Goal: Task Accomplishment & Management: Manage account settings

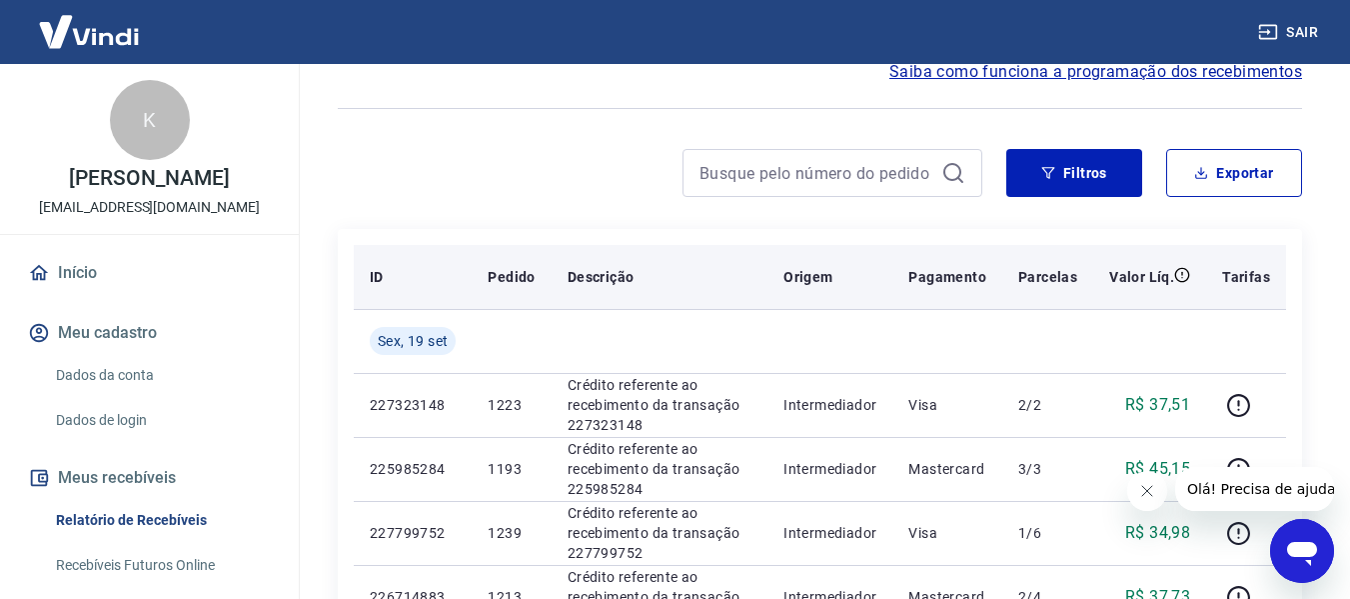
scroll to position [200, 0]
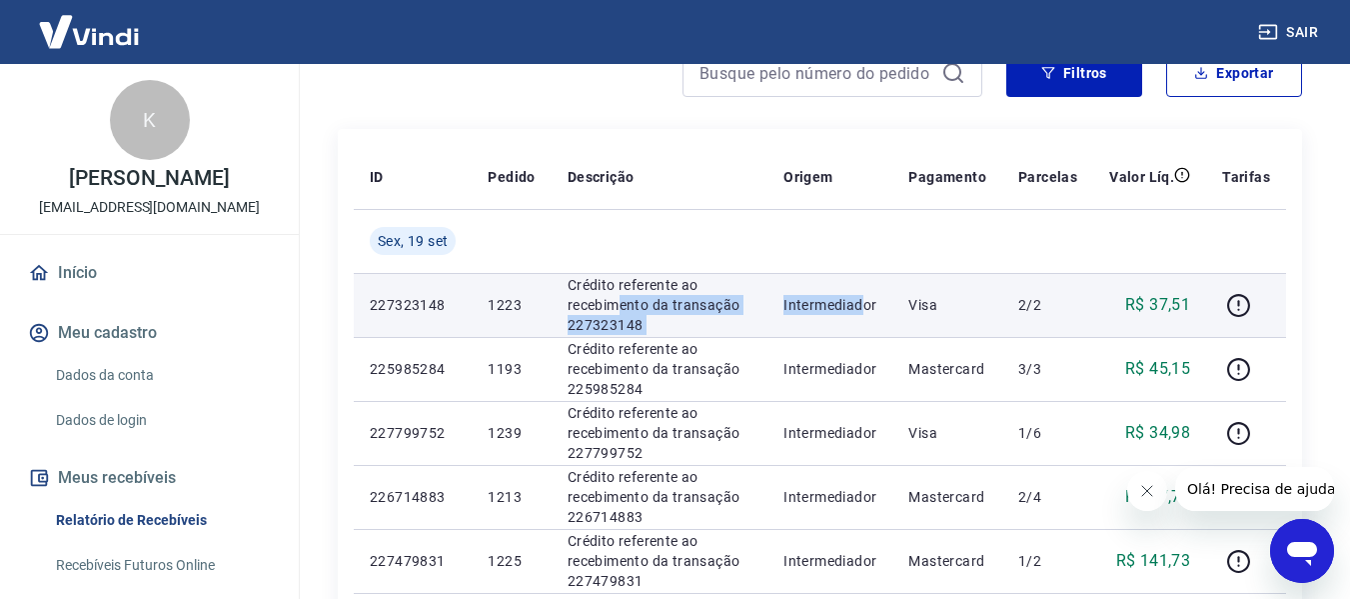
drag, startPoint x: 615, startPoint y: 304, endPoint x: 867, endPoint y: 304, distance: 252.8
click at [867, 304] on tr "227323148 1223 Crédito referente ao recebimento da transação 227323148 Intermed…" at bounding box center [820, 305] width 932 height 64
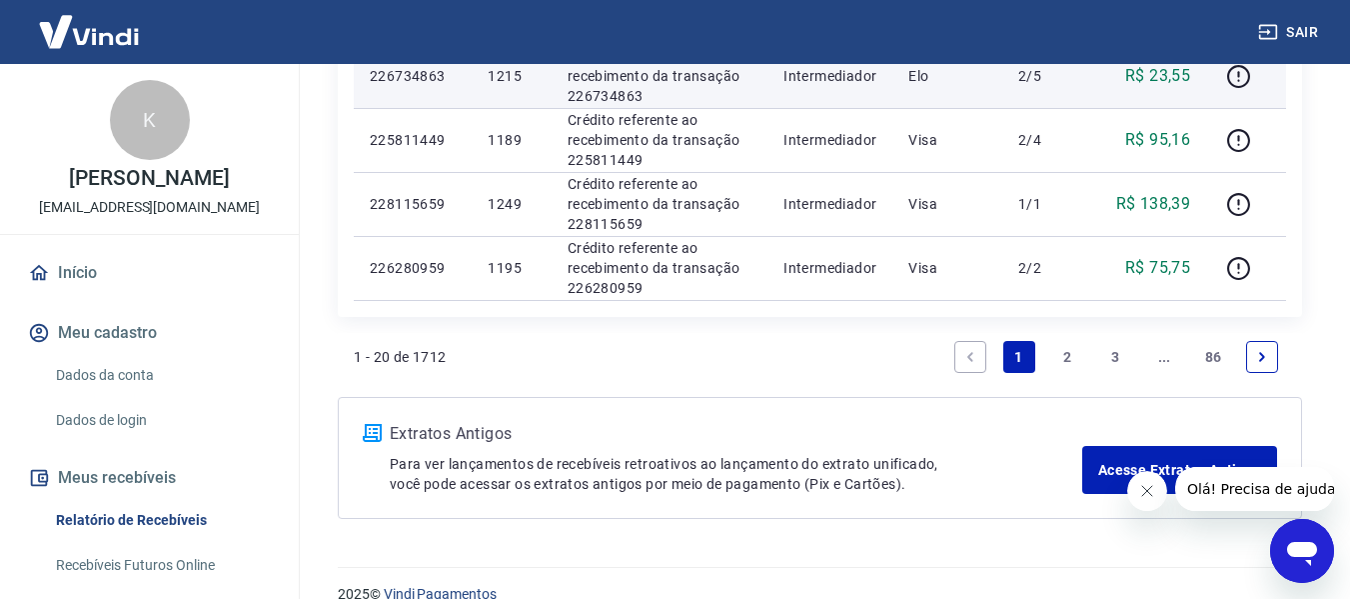
scroll to position [1482, 0]
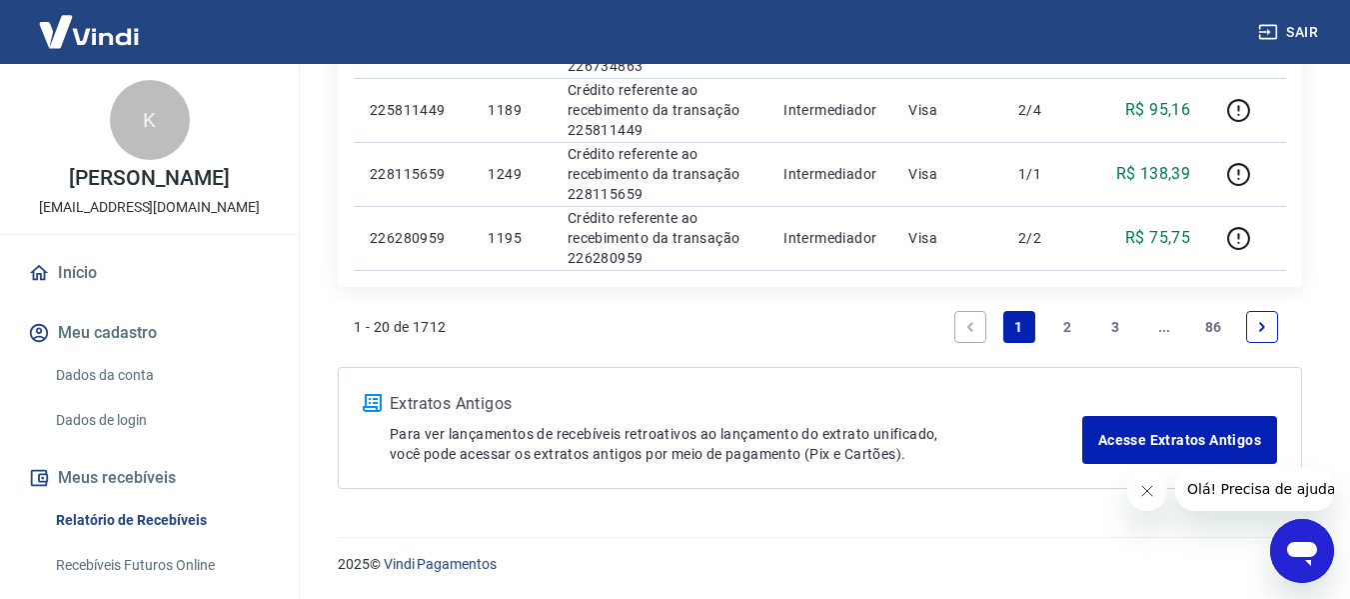
click at [151, 204] on p "[EMAIL_ADDRESS][DOMAIN_NAME]" at bounding box center [149, 207] width 221 height 21
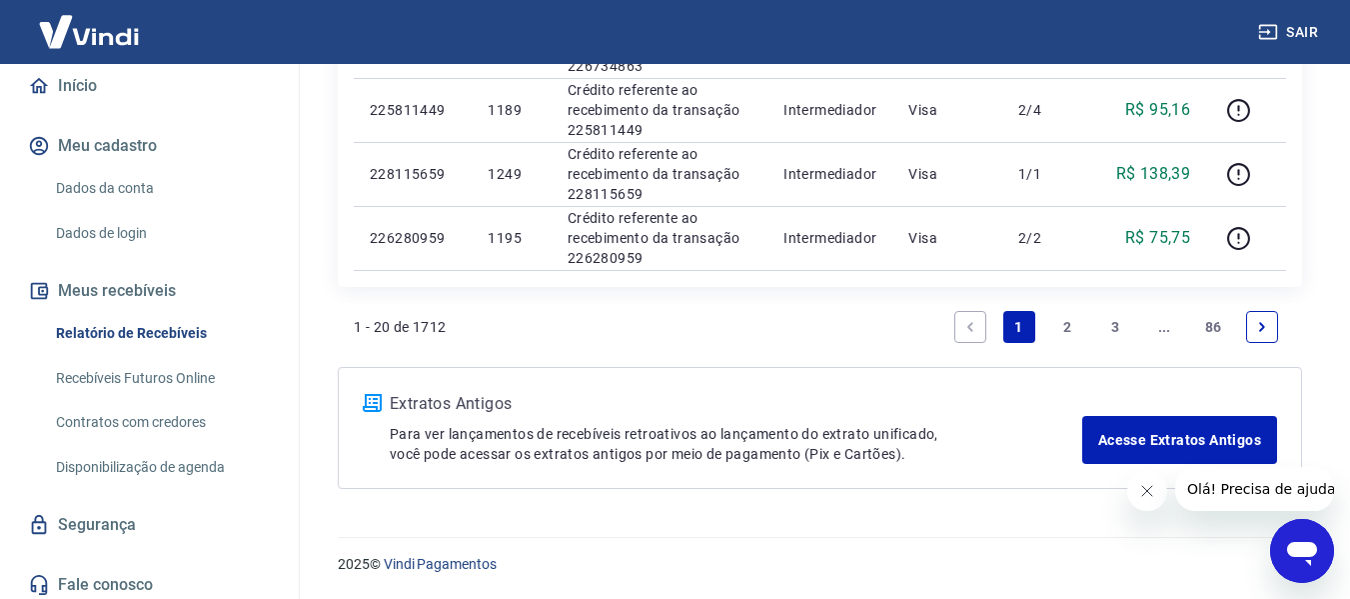
scroll to position [195, 0]
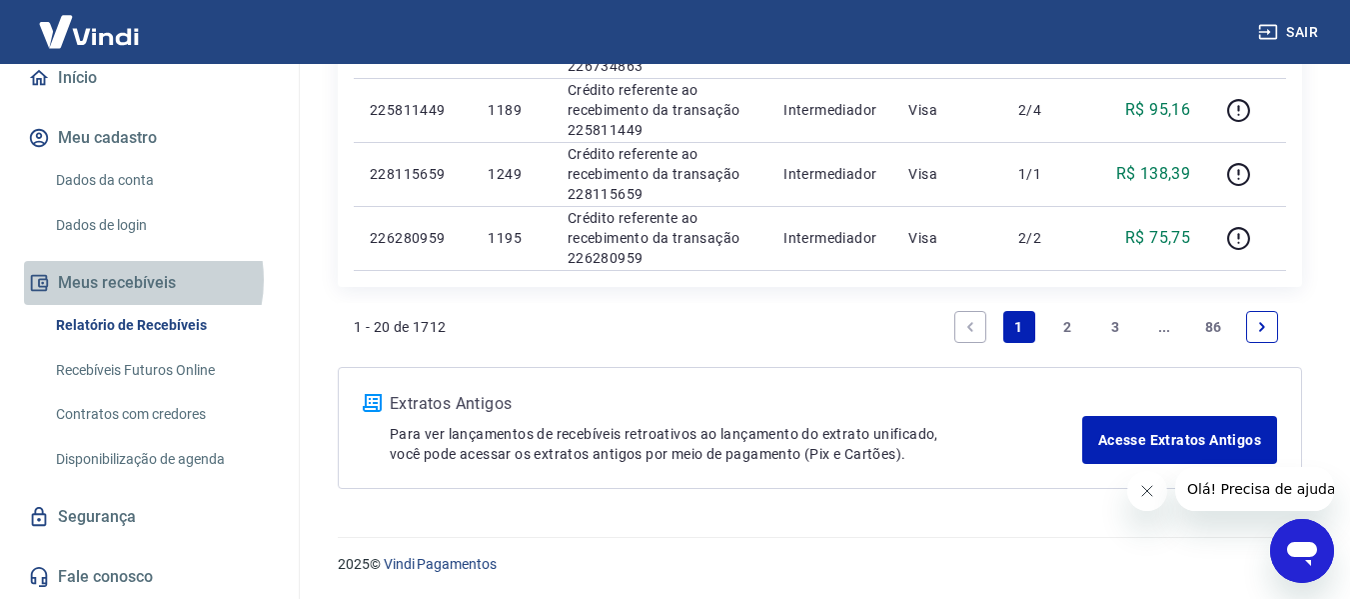
click at [129, 280] on button "Meus recebíveis" at bounding box center [149, 283] width 251 height 44
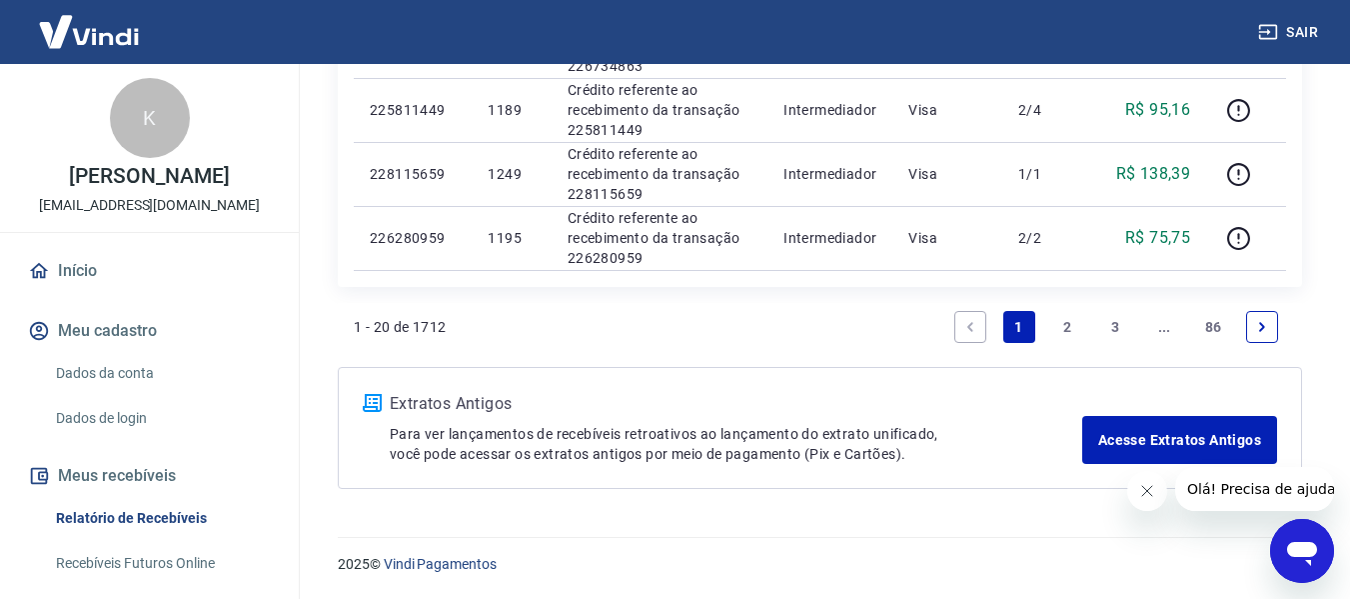
scroll to position [0, 0]
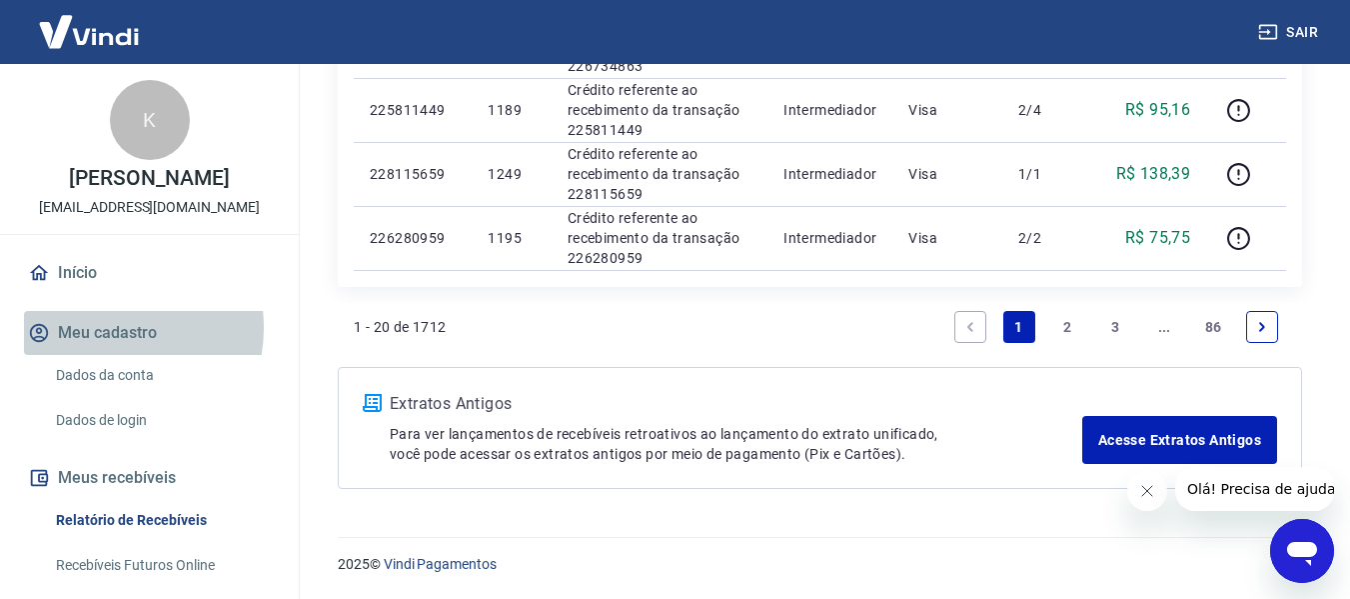
click at [111, 328] on button "Meu cadastro" at bounding box center [149, 333] width 251 height 44
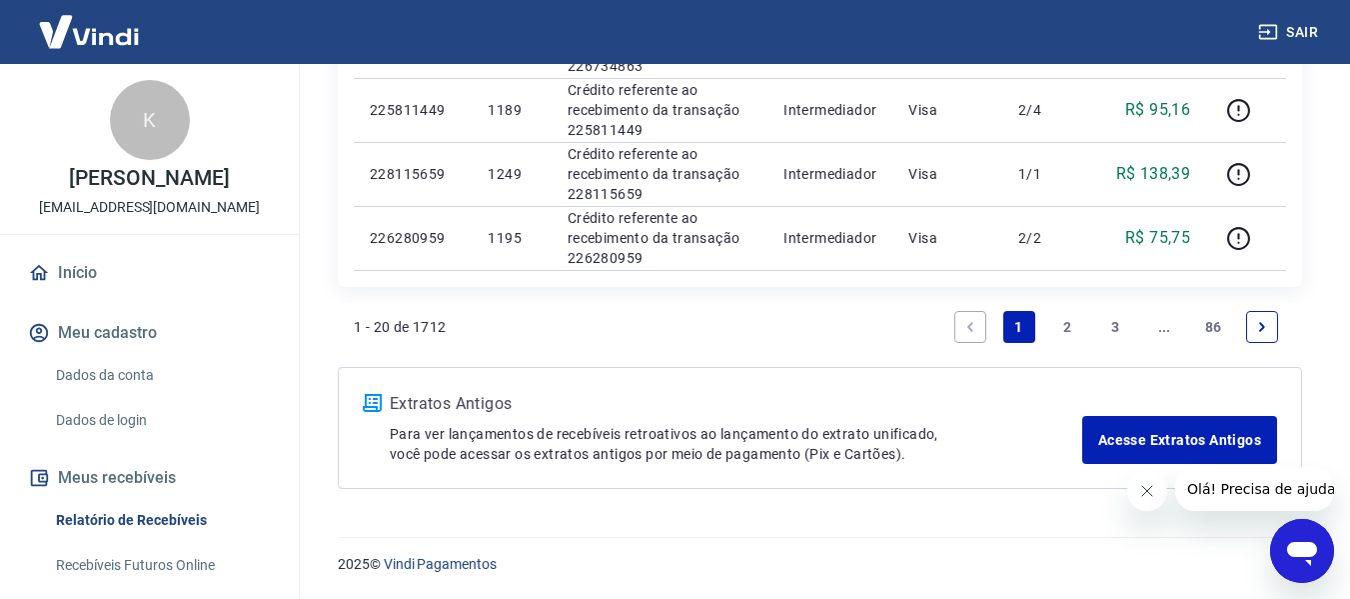
click at [120, 376] on link "Dados da conta" at bounding box center [161, 375] width 227 height 41
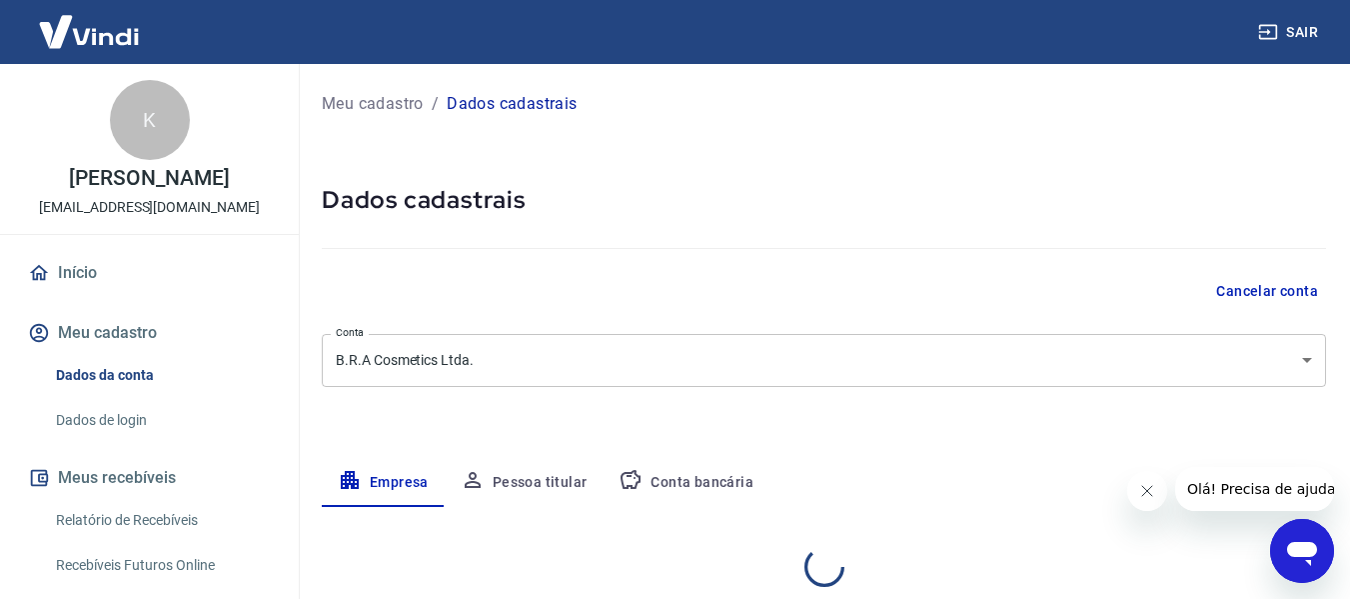
select select "GO"
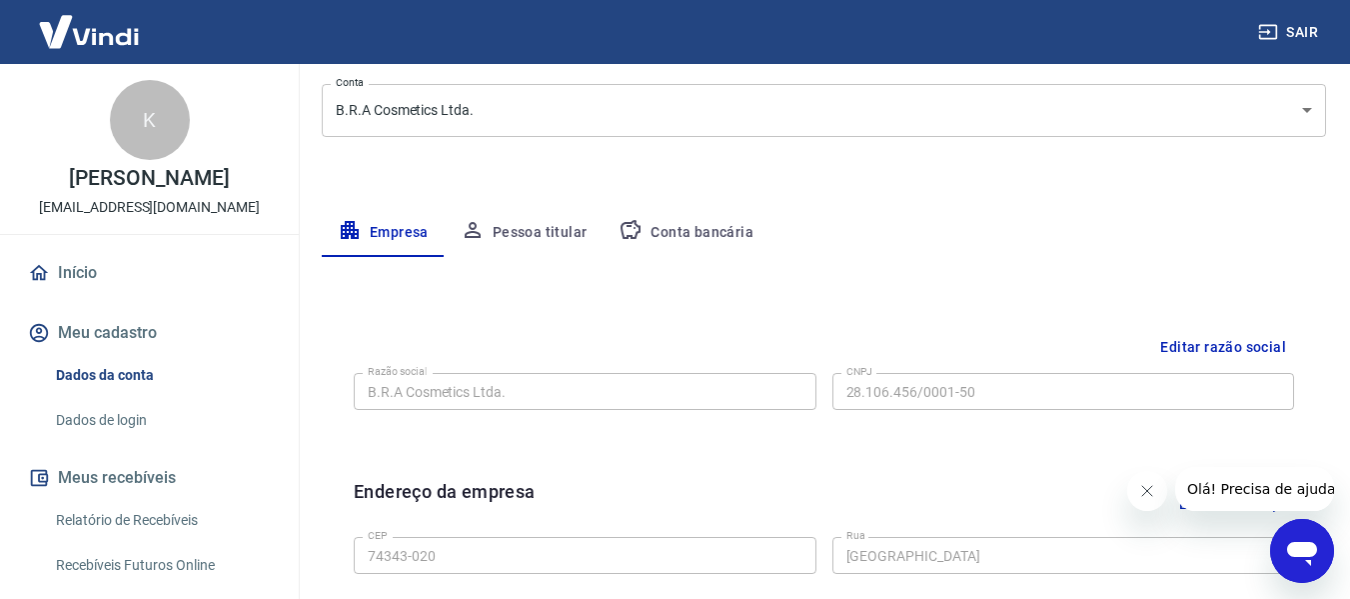
scroll to position [243, 0]
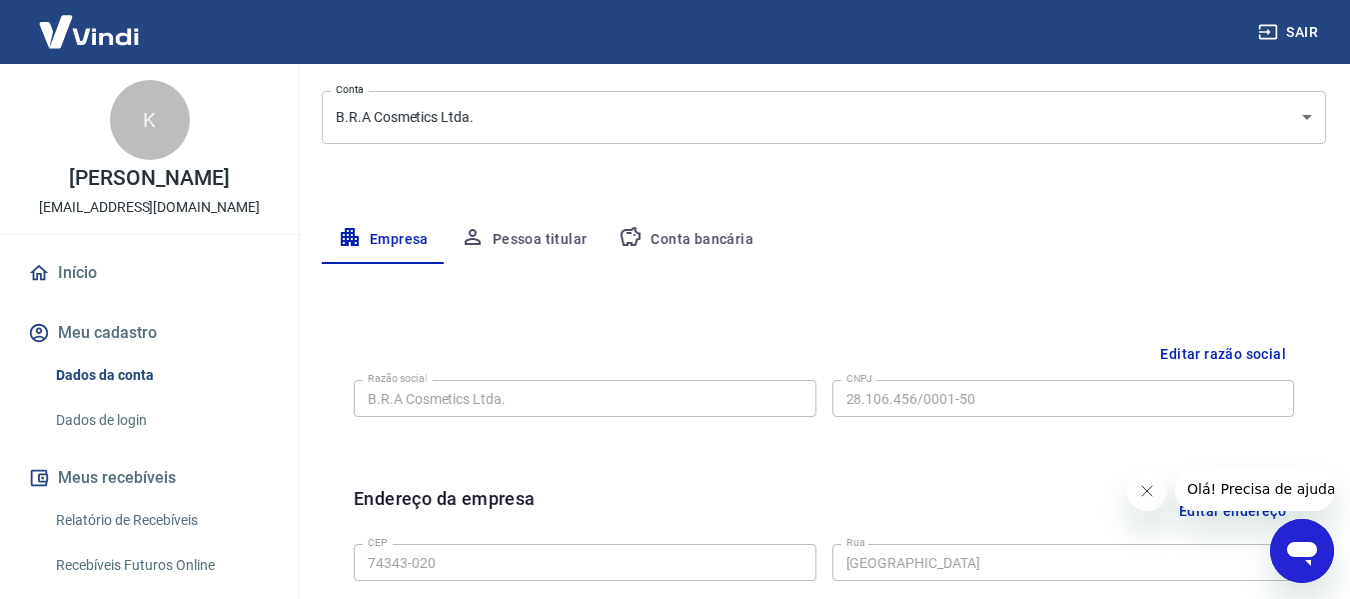
click at [561, 237] on button "Pessoa titular" at bounding box center [524, 240] width 159 height 48
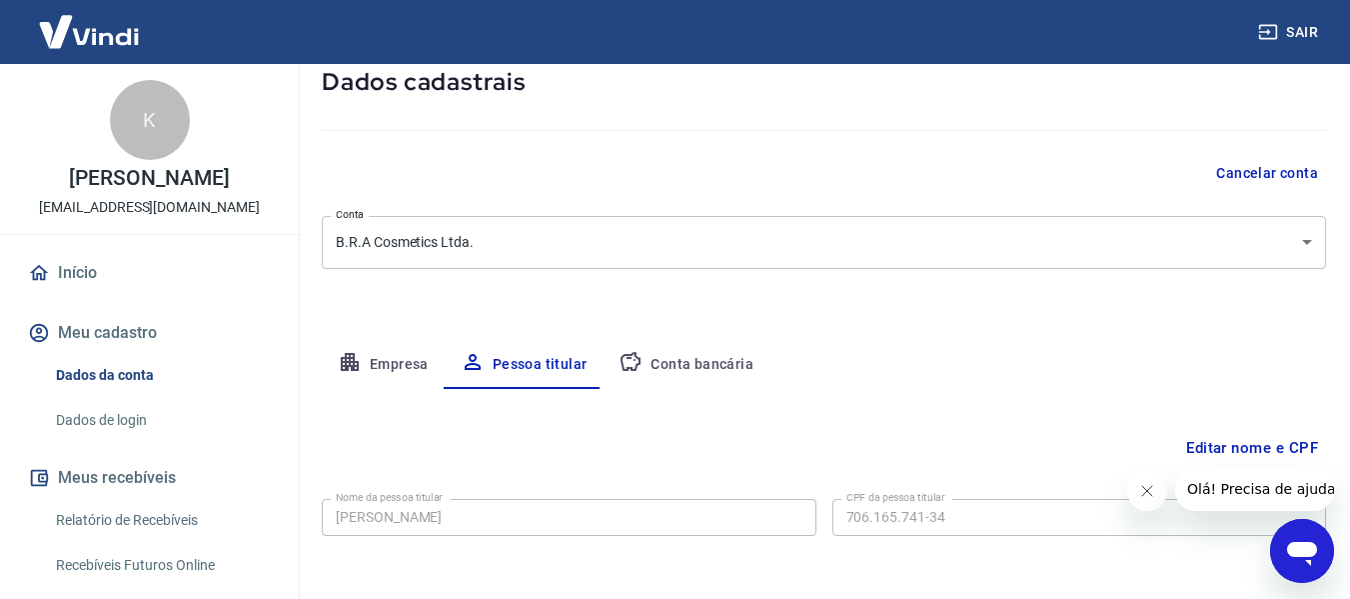
scroll to position [201, 0]
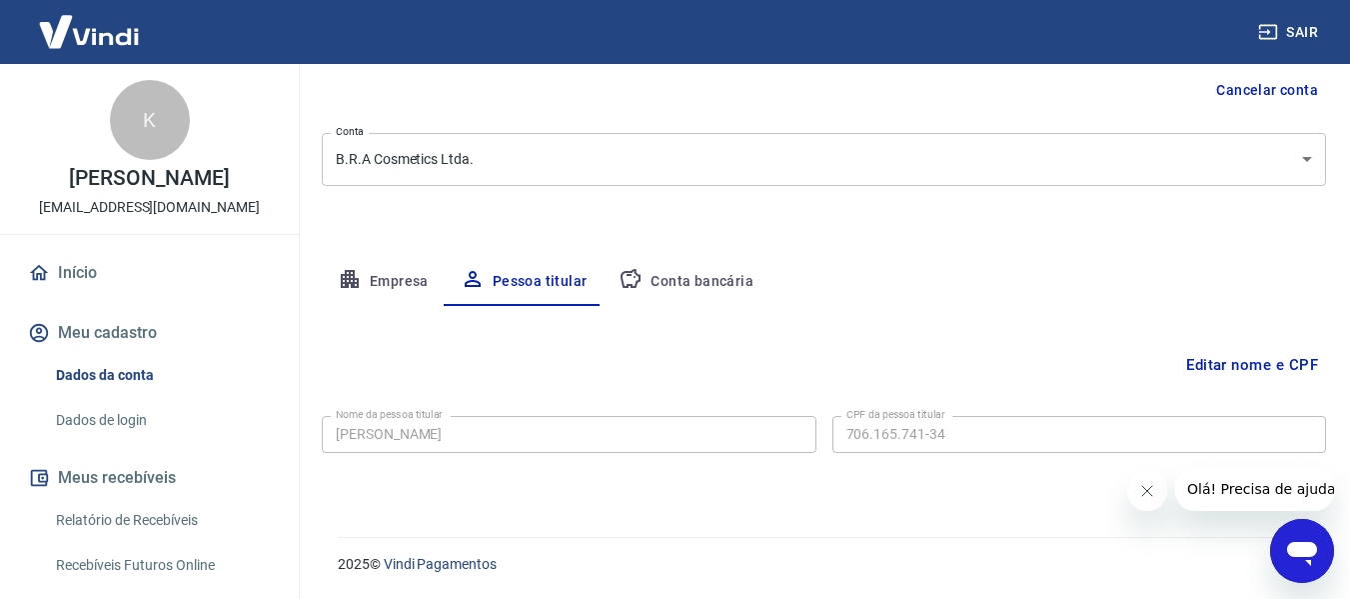
click at [666, 285] on button "Conta bancária" at bounding box center [686, 282] width 167 height 48
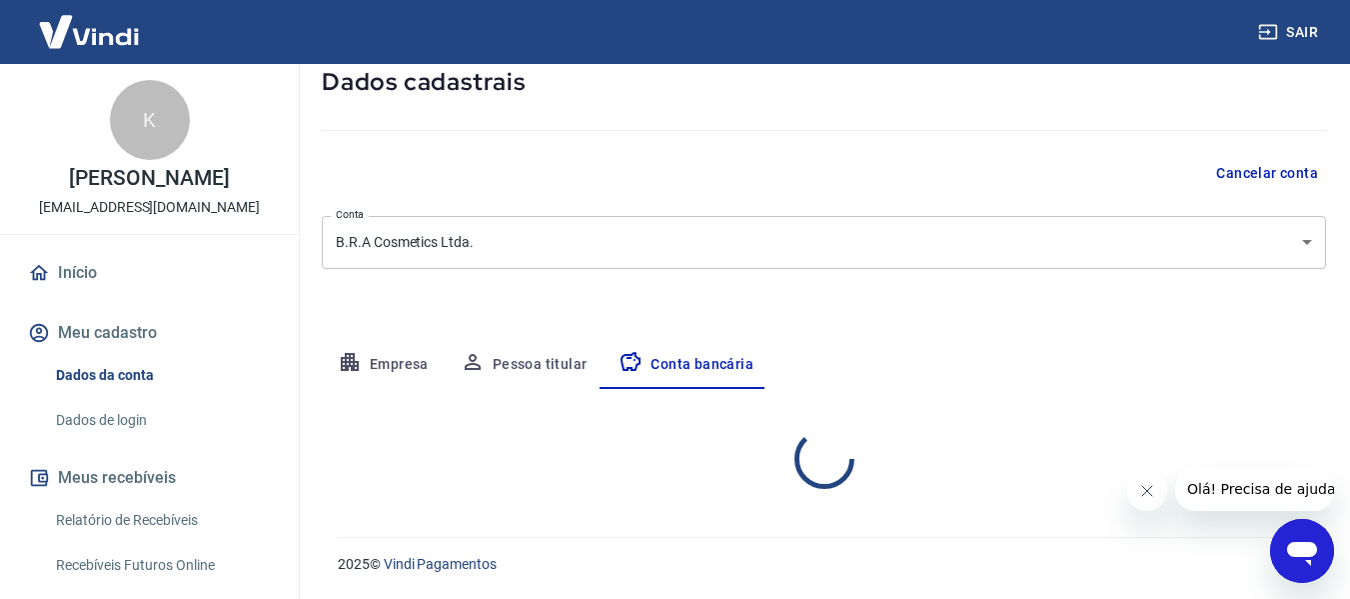
select select "1"
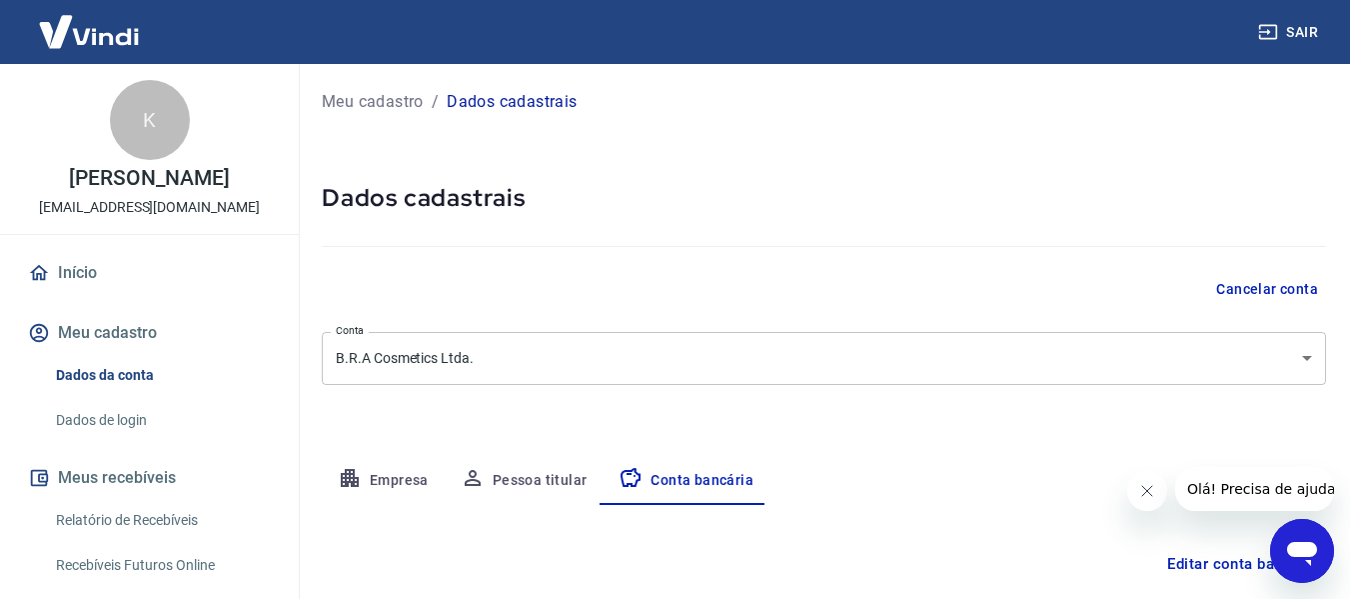
scroll to position [0, 0]
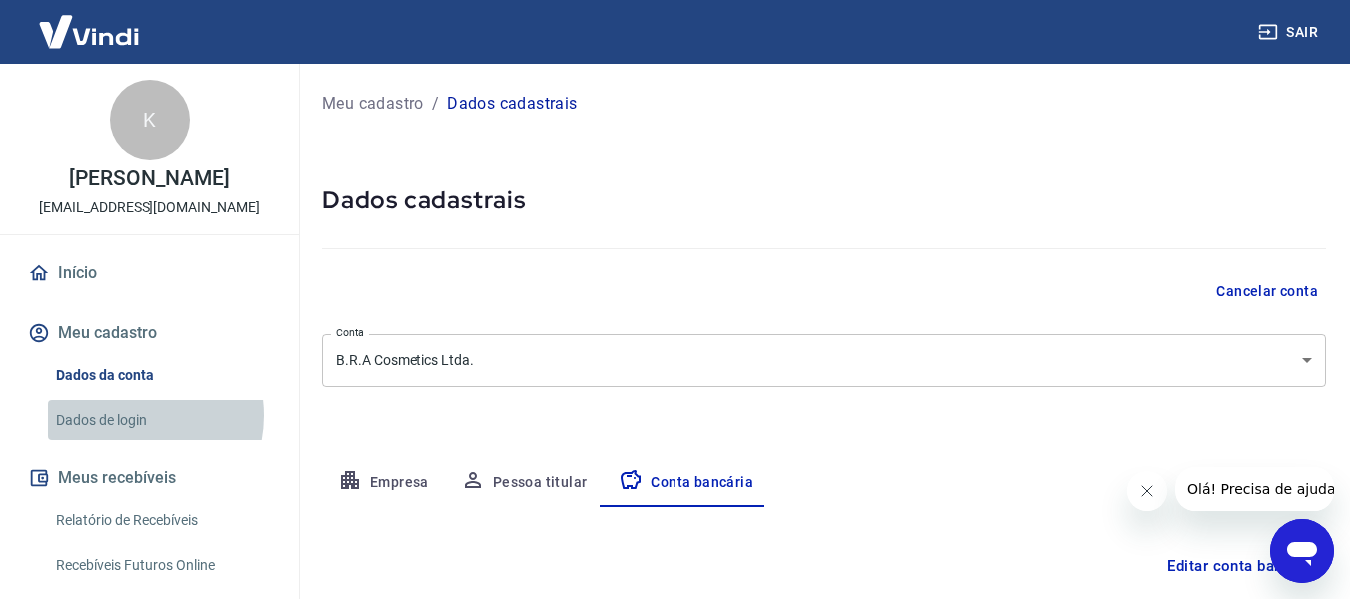
click at [129, 415] on link "Dados de login" at bounding box center [161, 420] width 227 height 41
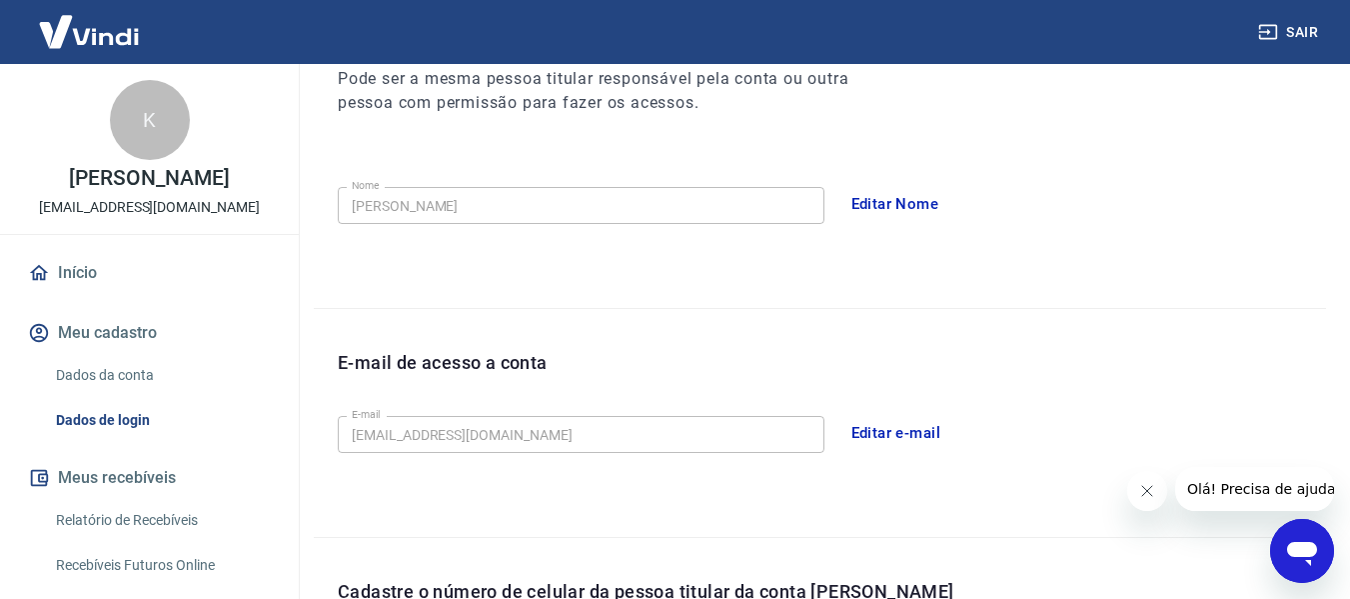
scroll to position [300, 0]
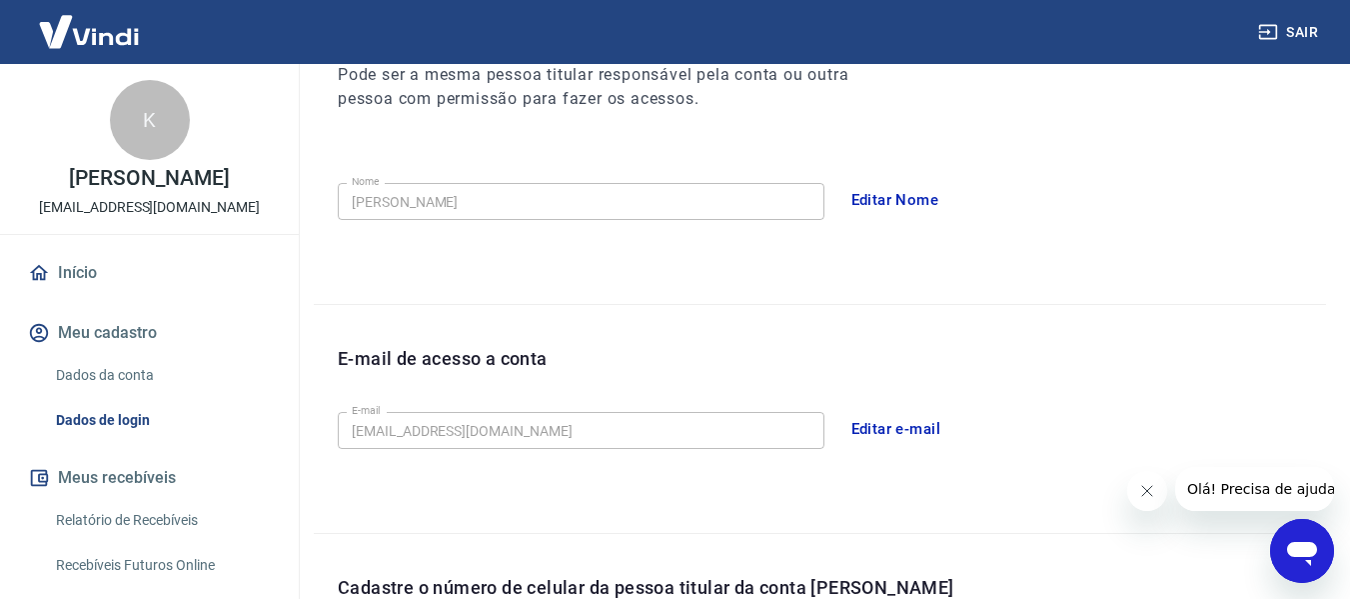
click at [892, 197] on button "Editar Nome" at bounding box center [895, 200] width 110 height 42
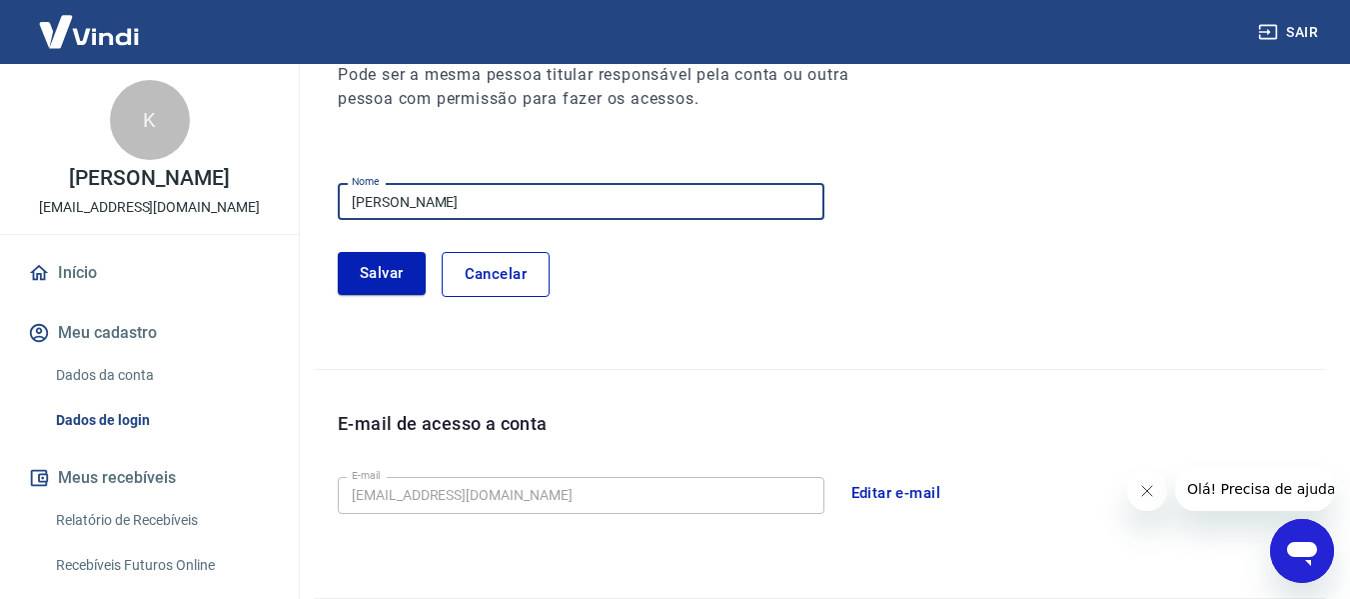
click at [453, 204] on input "[PERSON_NAME]" at bounding box center [581, 201] width 487 height 37
type input "[PERSON_NAME]"
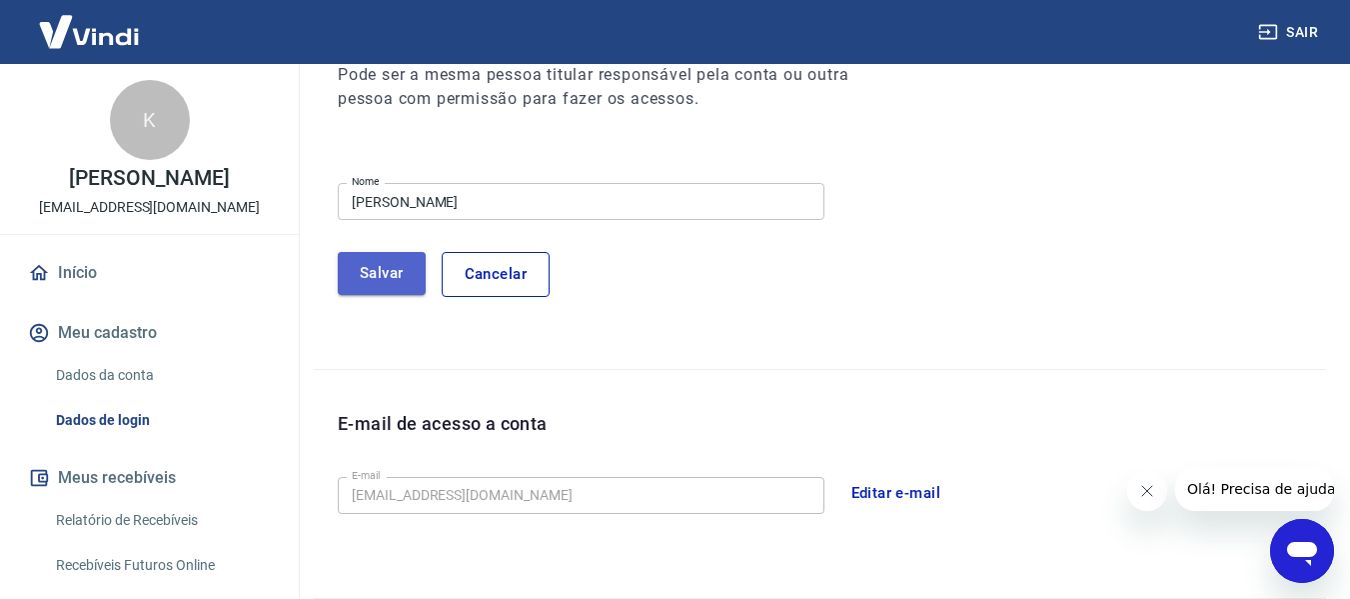
click at [403, 274] on button "Salvar" at bounding box center [382, 273] width 88 height 42
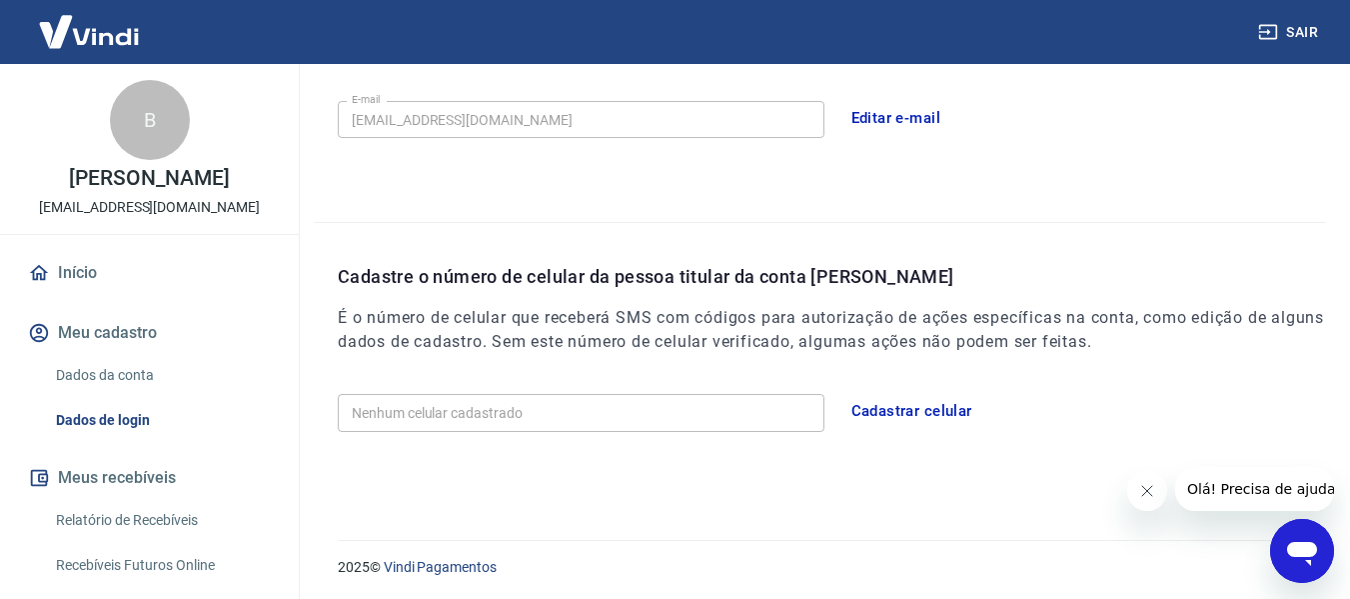
scroll to position [614, 0]
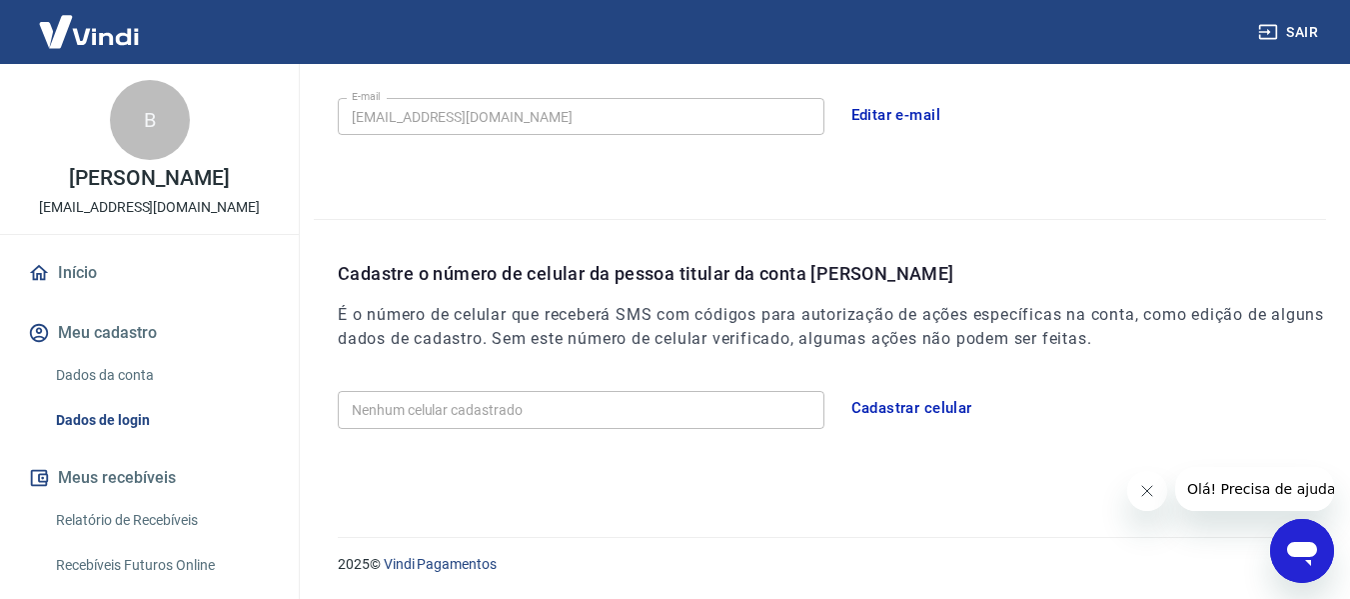
click at [148, 121] on div "B" at bounding box center [150, 120] width 80 height 80
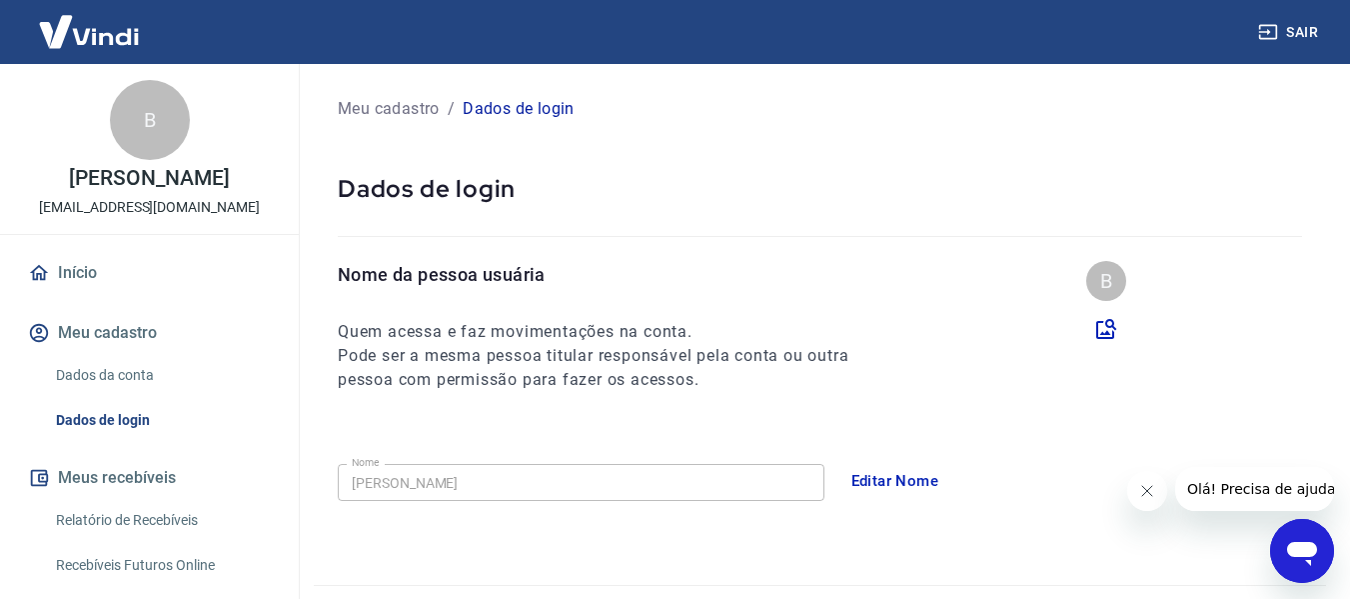
scroll to position [14, 0]
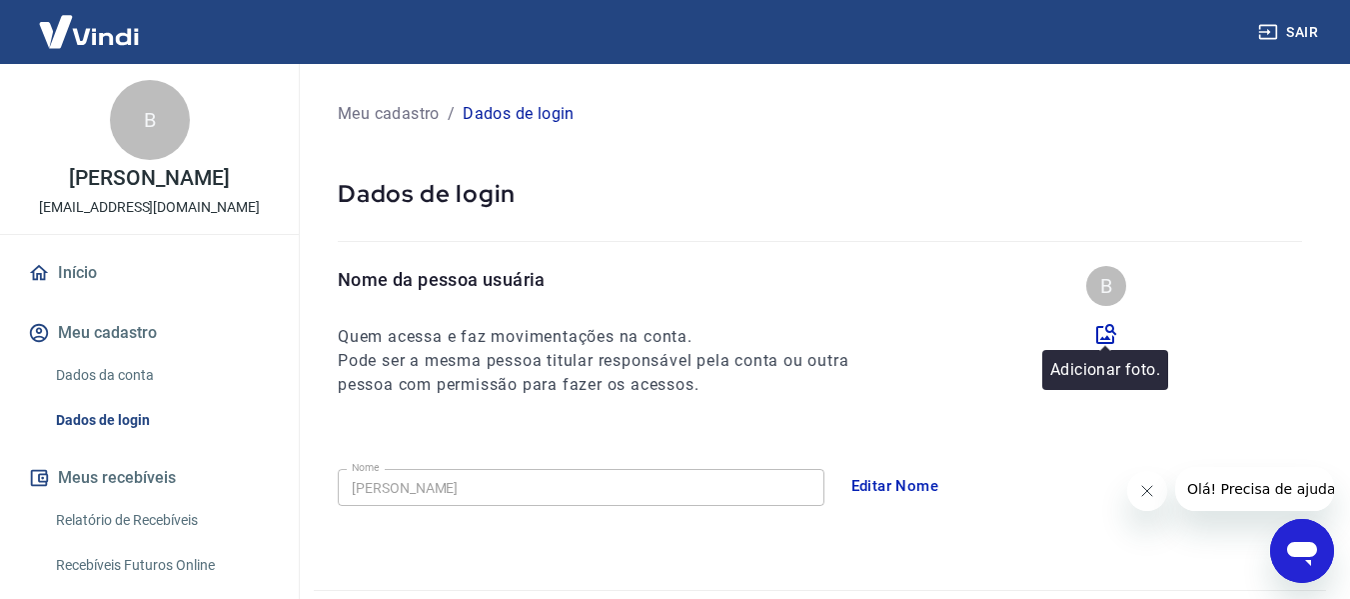
click at [1109, 338] on icon at bounding box center [1106, 334] width 24 height 24
click at [0, 0] on input "file" at bounding box center [0, 0] width 0 height 0
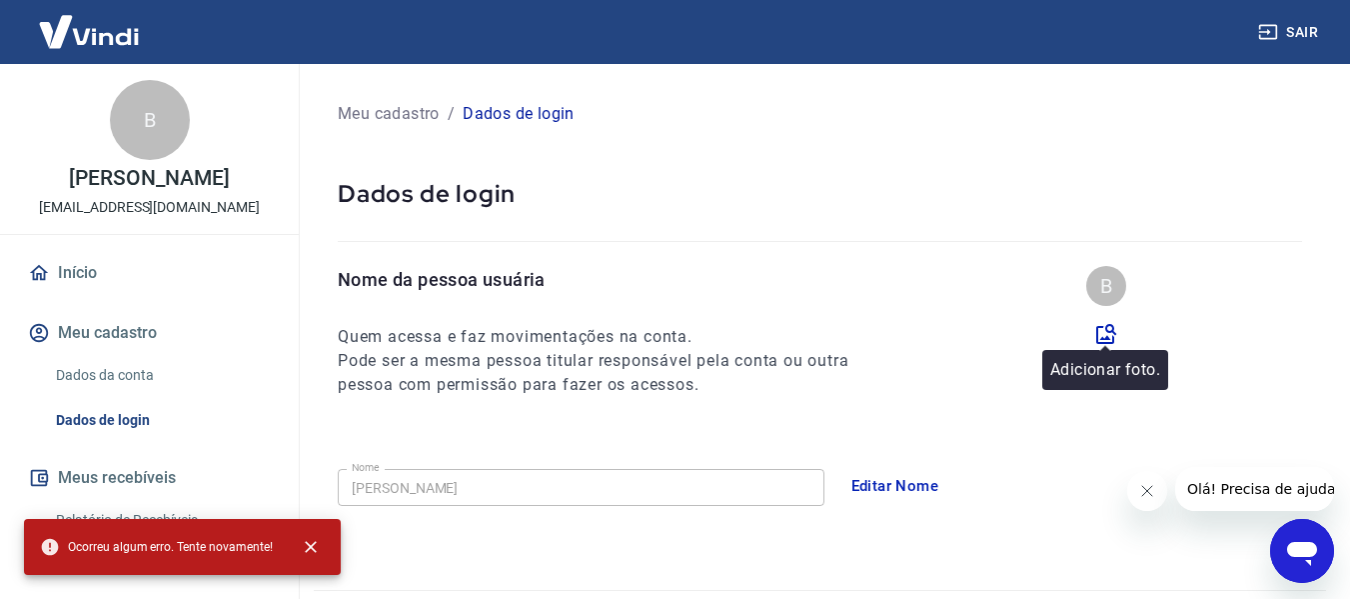
click at [1107, 338] on icon at bounding box center [1106, 334] width 20 height 20
click at [0, 0] on input "file" at bounding box center [0, 0] width 0 height 0
click at [1104, 329] on icon at bounding box center [1106, 334] width 24 height 24
click at [0, 0] on input "file" at bounding box center [0, 0] width 0 height 0
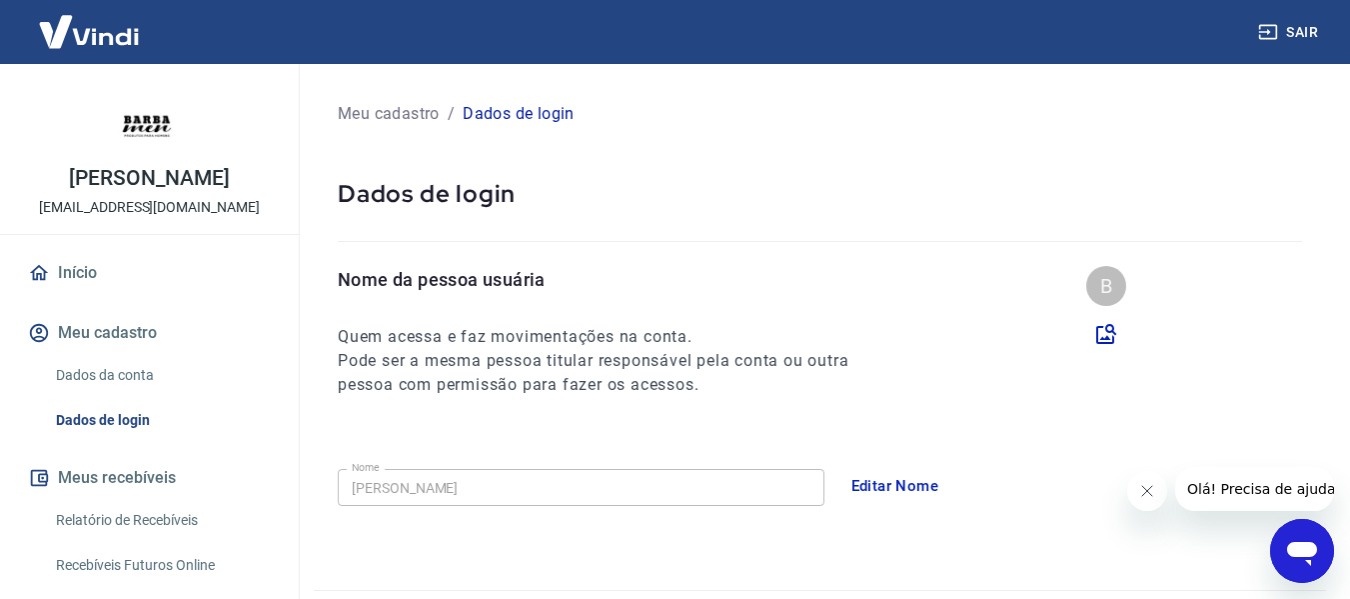
click at [90, 29] on img at bounding box center [89, 31] width 130 height 61
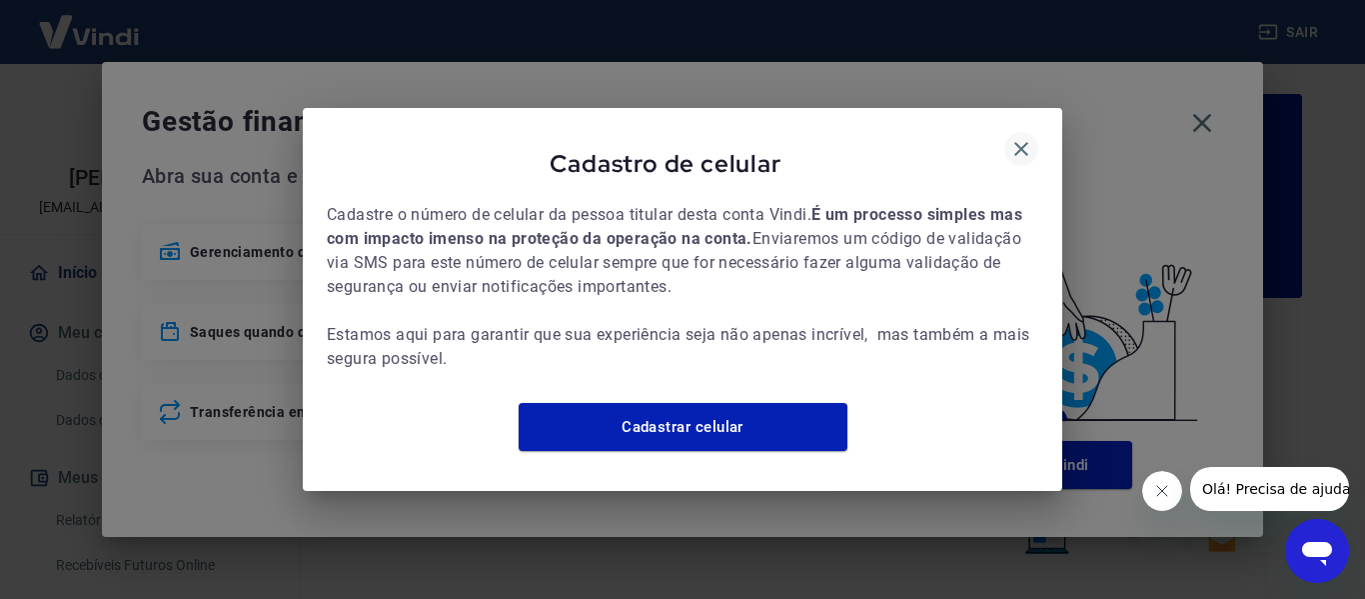
click at [1011, 137] on icon "button" at bounding box center [1021, 149] width 24 height 24
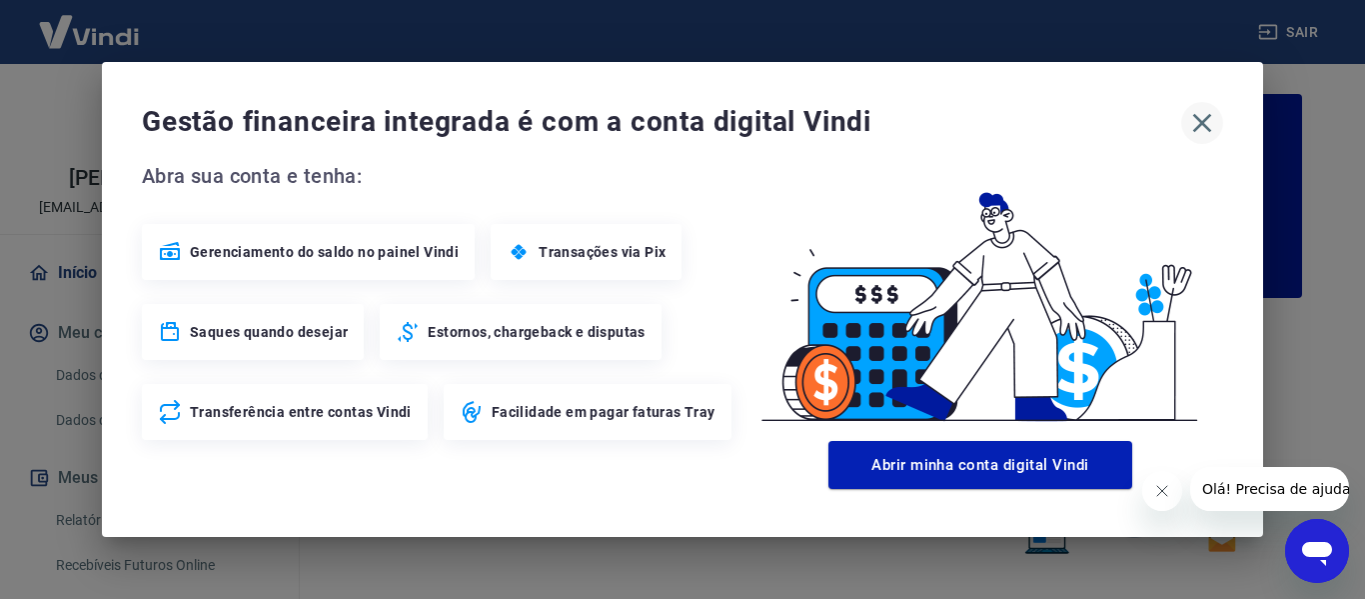
click at [1200, 130] on icon "button" at bounding box center [1202, 123] width 32 height 32
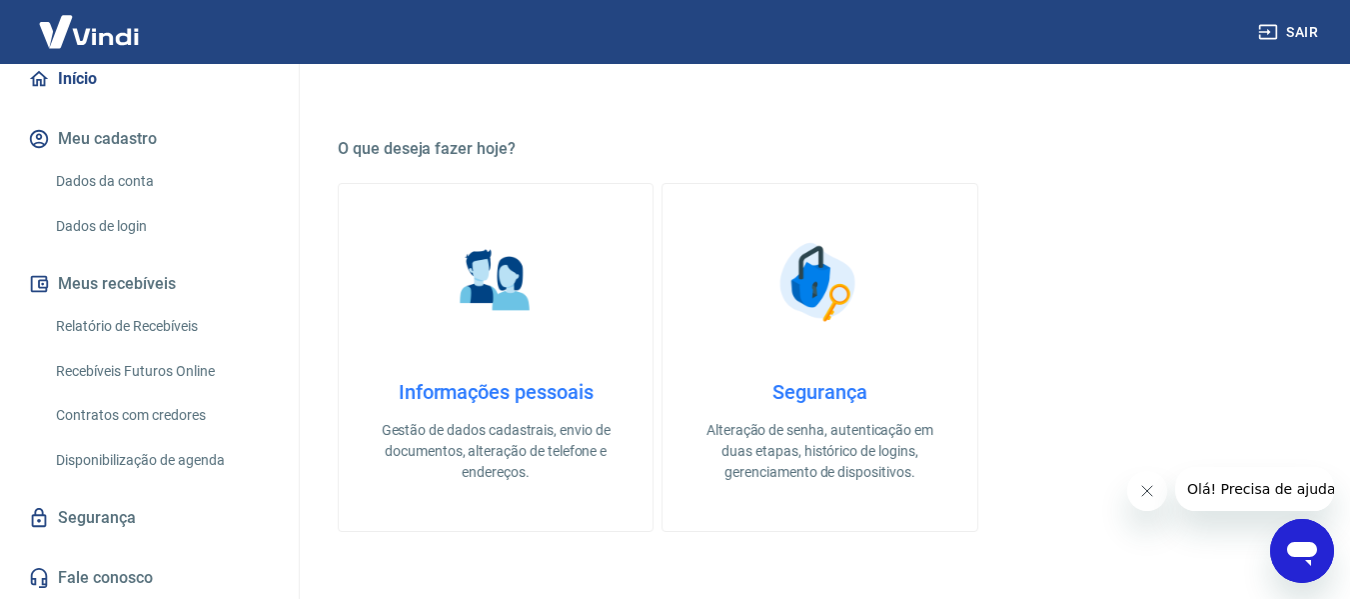
scroll to position [195, 0]
click at [180, 324] on link "Relatório de Recebíveis" at bounding box center [161, 325] width 227 height 41
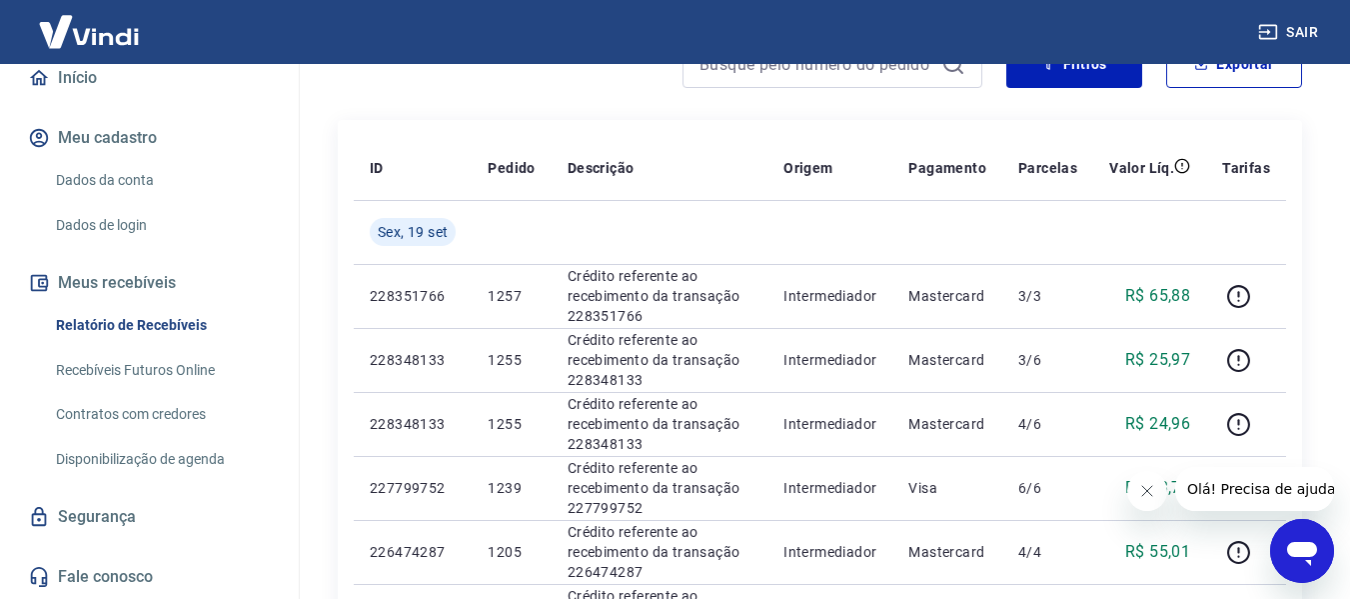
scroll to position [200, 0]
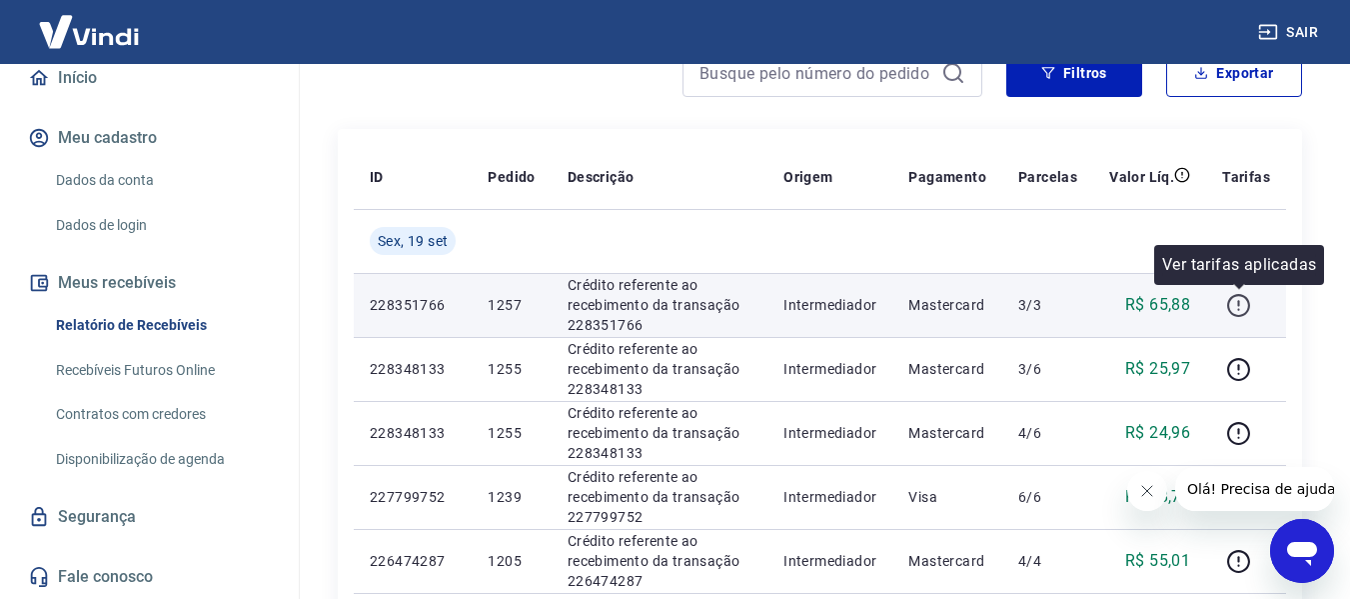
click at [1238, 303] on icon "button" at bounding box center [1238, 305] width 25 height 25
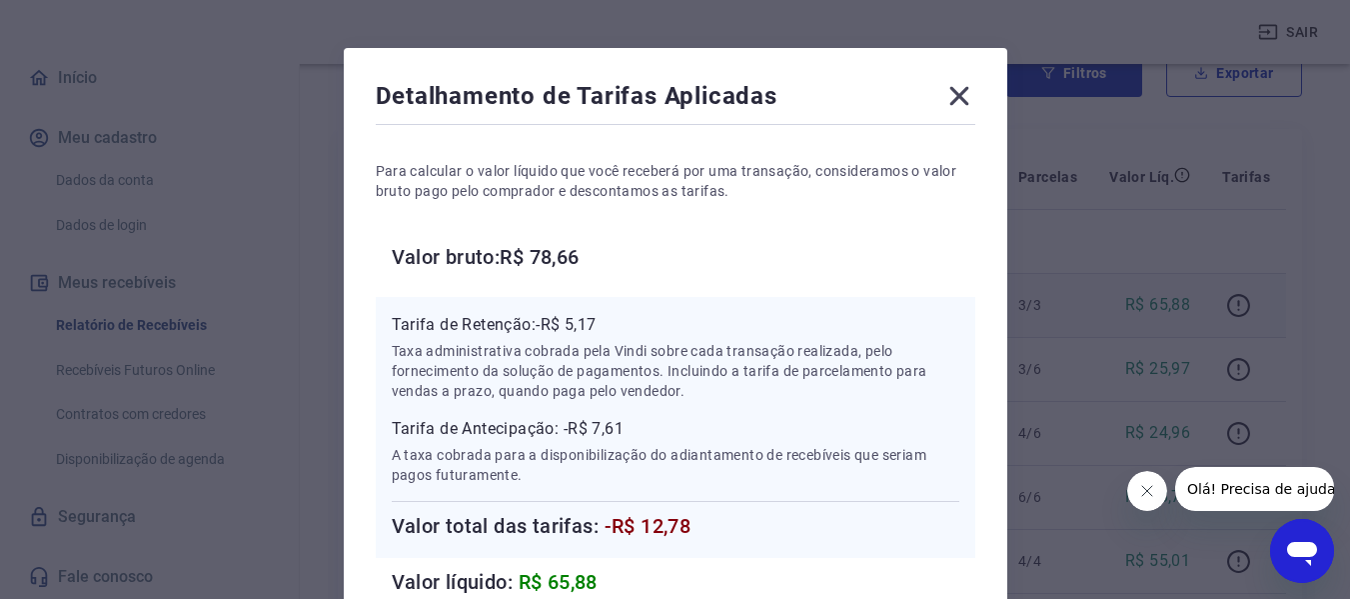
scroll to position [0, 0]
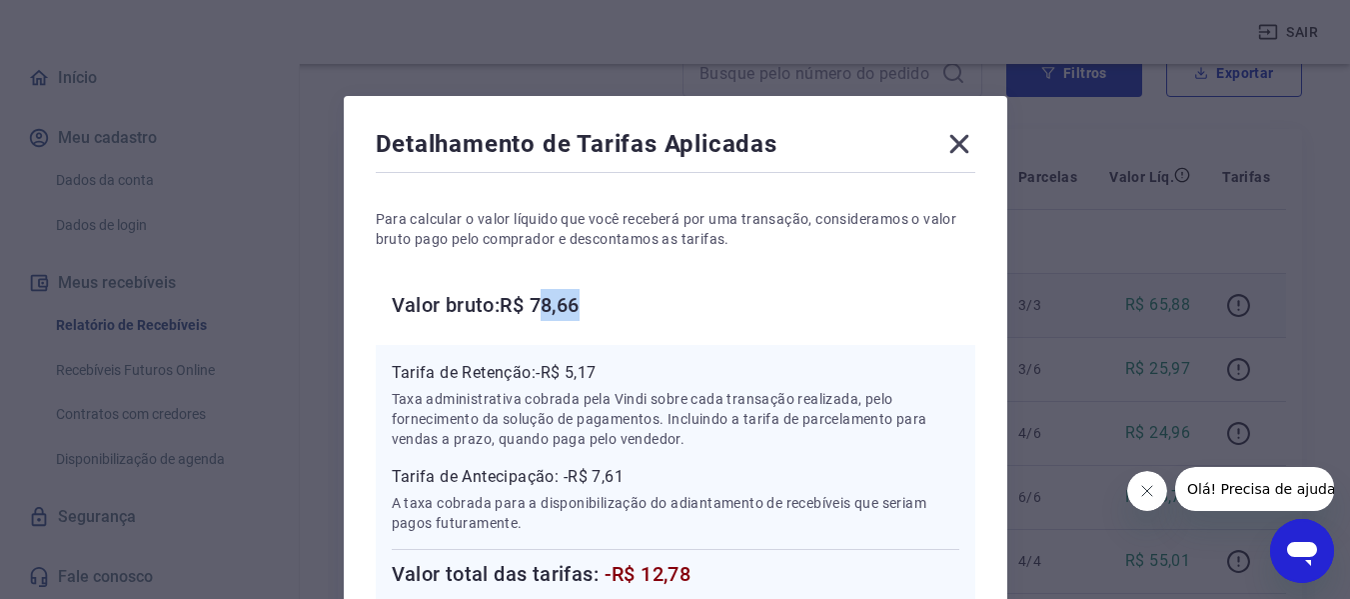
drag, startPoint x: 549, startPoint y: 296, endPoint x: 586, endPoint y: 303, distance: 37.6
click at [586, 303] on h6 "Valor bruto: R$ 78,66" at bounding box center [684, 305] width 584 height 32
click at [941, 142] on div "Detalhamento de Tarifas Aplicadas" at bounding box center [676, 148] width 600 height 40
click at [967, 136] on icon at bounding box center [958, 144] width 19 height 19
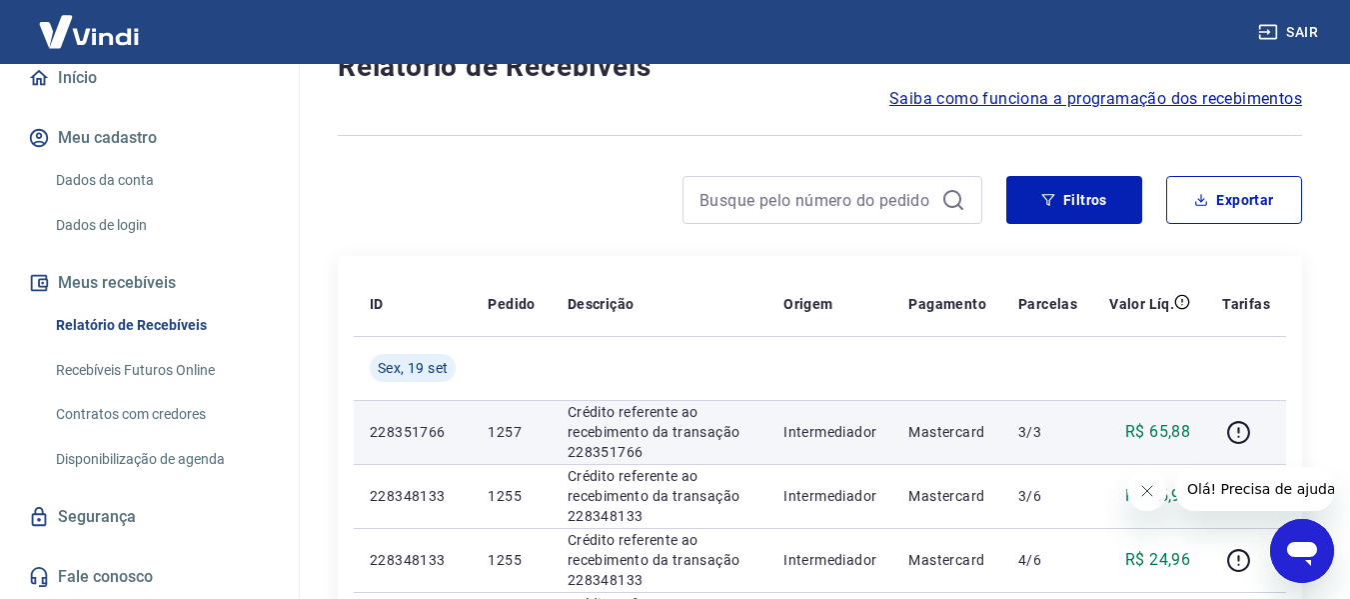
scroll to position [100, 0]
